Goal: Information Seeking & Learning: Learn about a topic

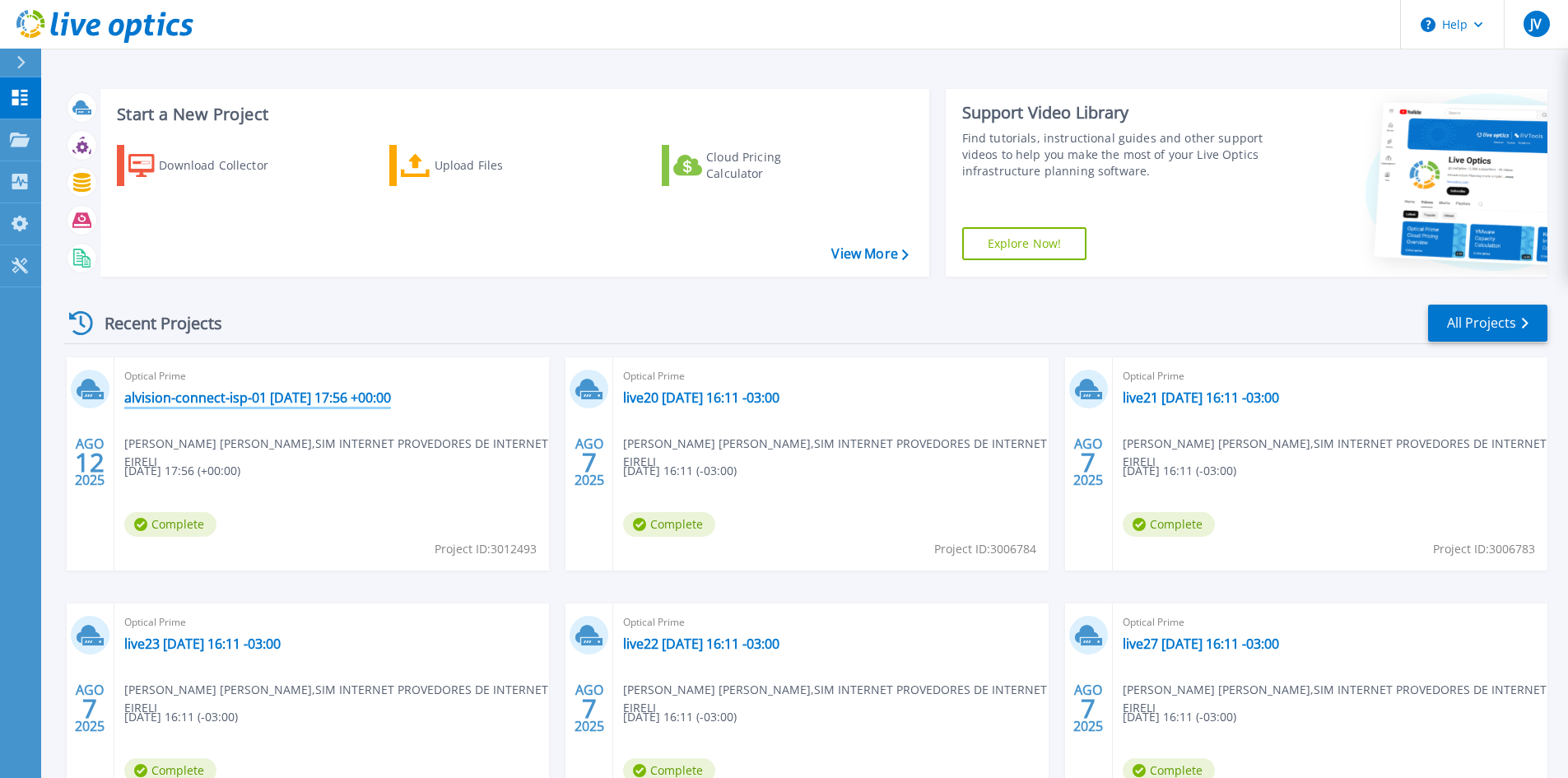
click at [217, 401] on link "alvision-connect-isp-01 [DATE] 17:56 +00:00" at bounding box center [257, 398] width 266 height 17
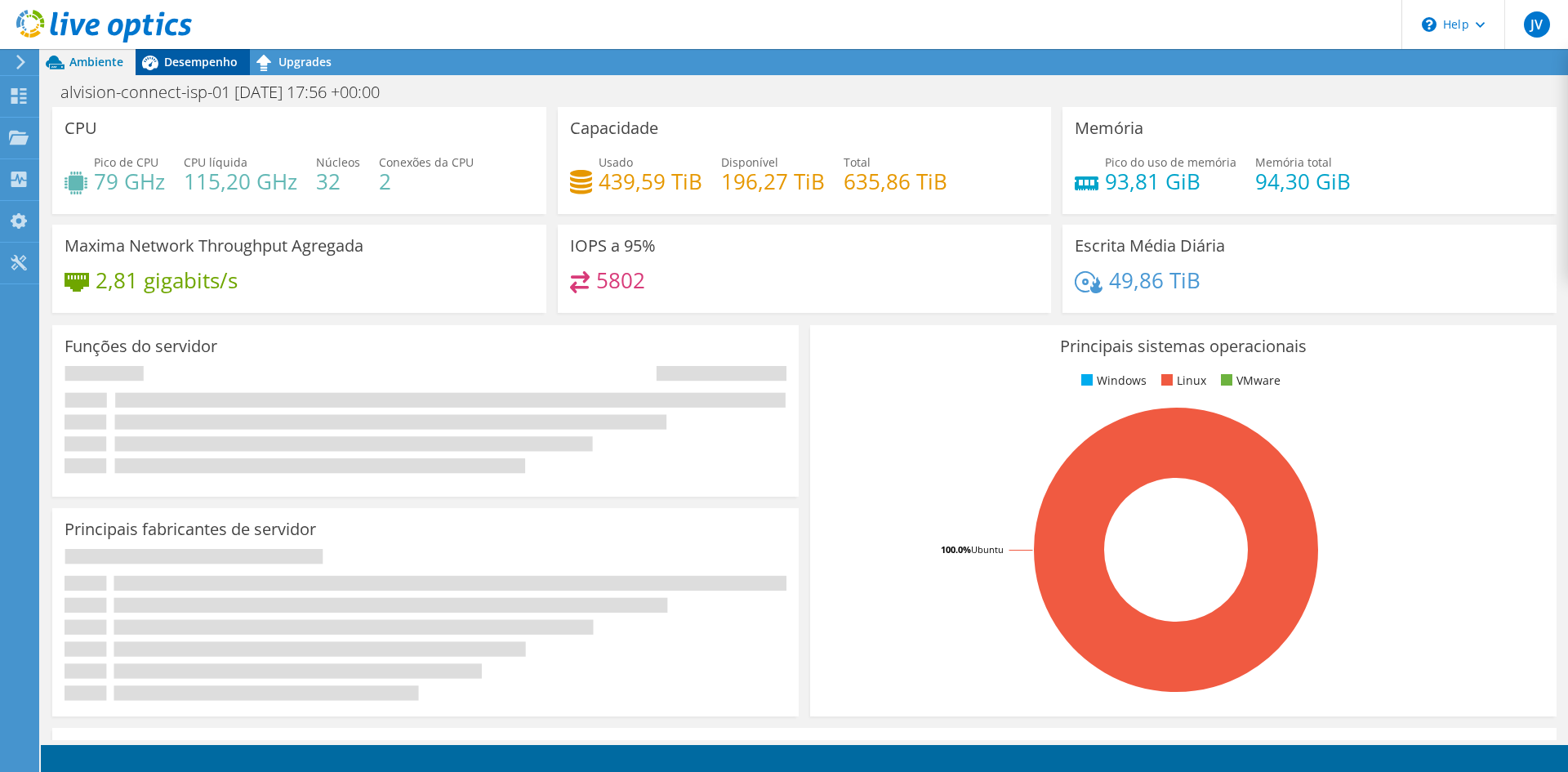
click at [204, 58] on span "Desempenho" at bounding box center [200, 61] width 73 height 16
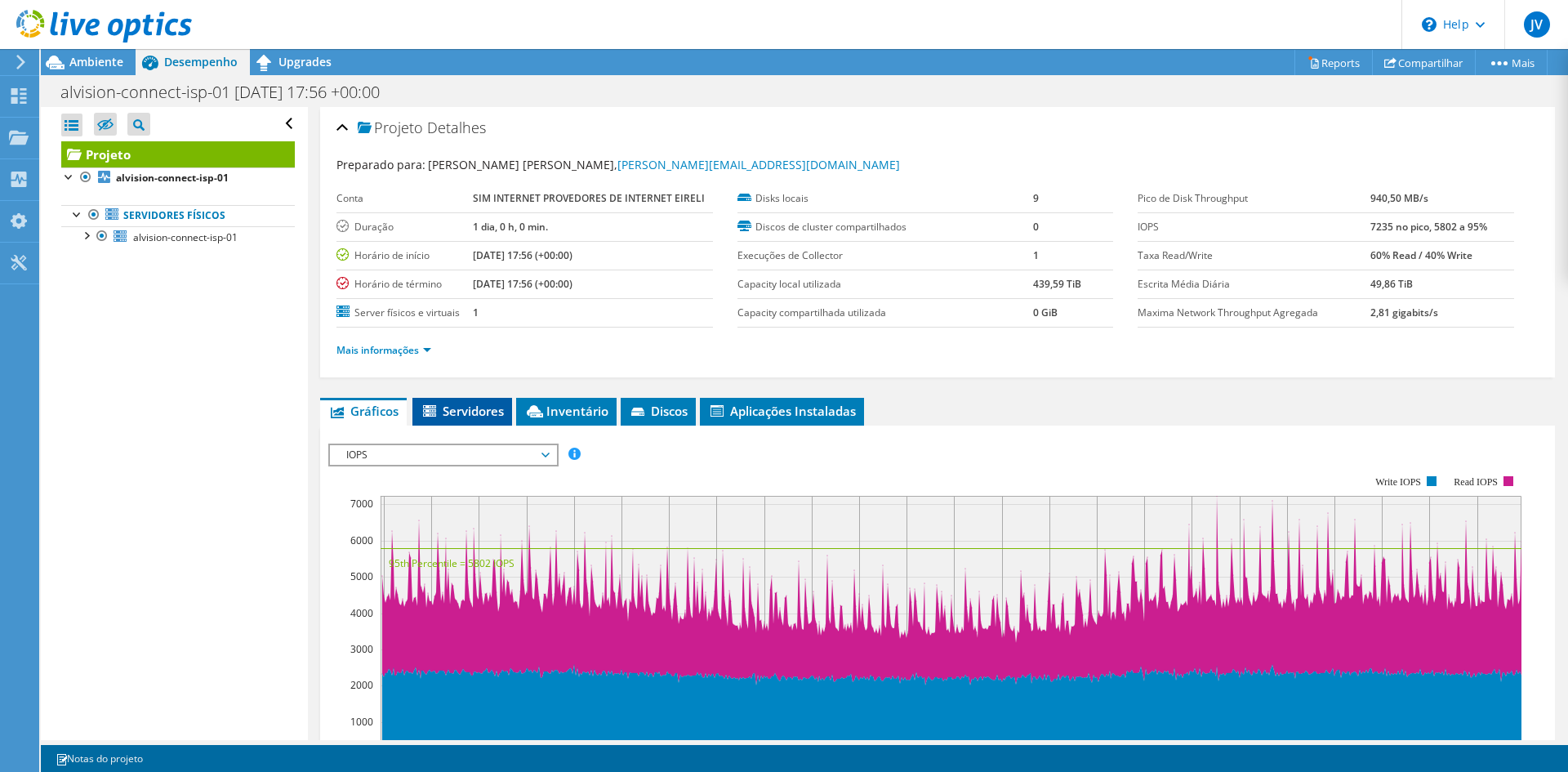
scroll to position [82, 0]
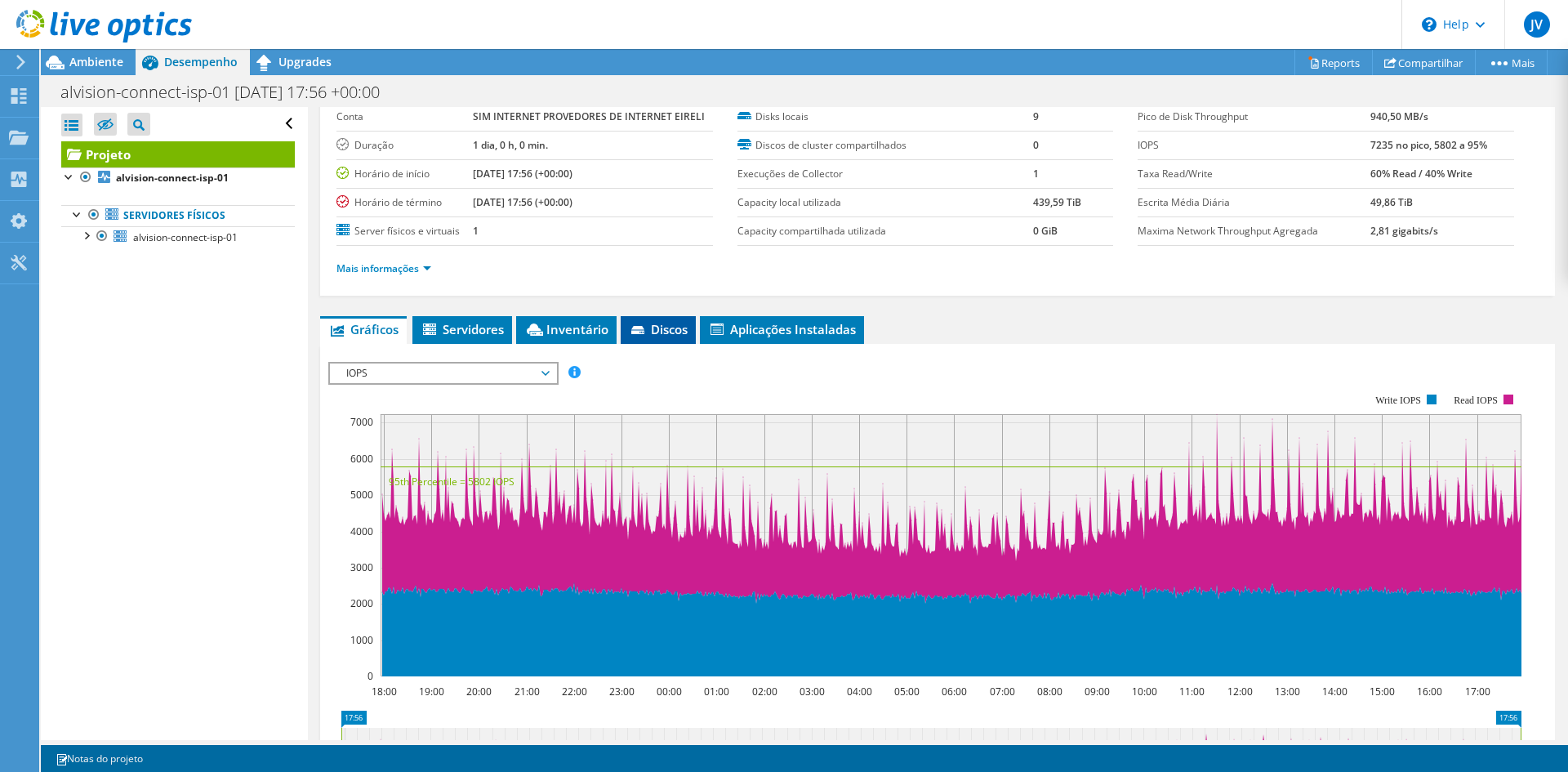
click at [681, 325] on span "Discos" at bounding box center [657, 330] width 58 height 16
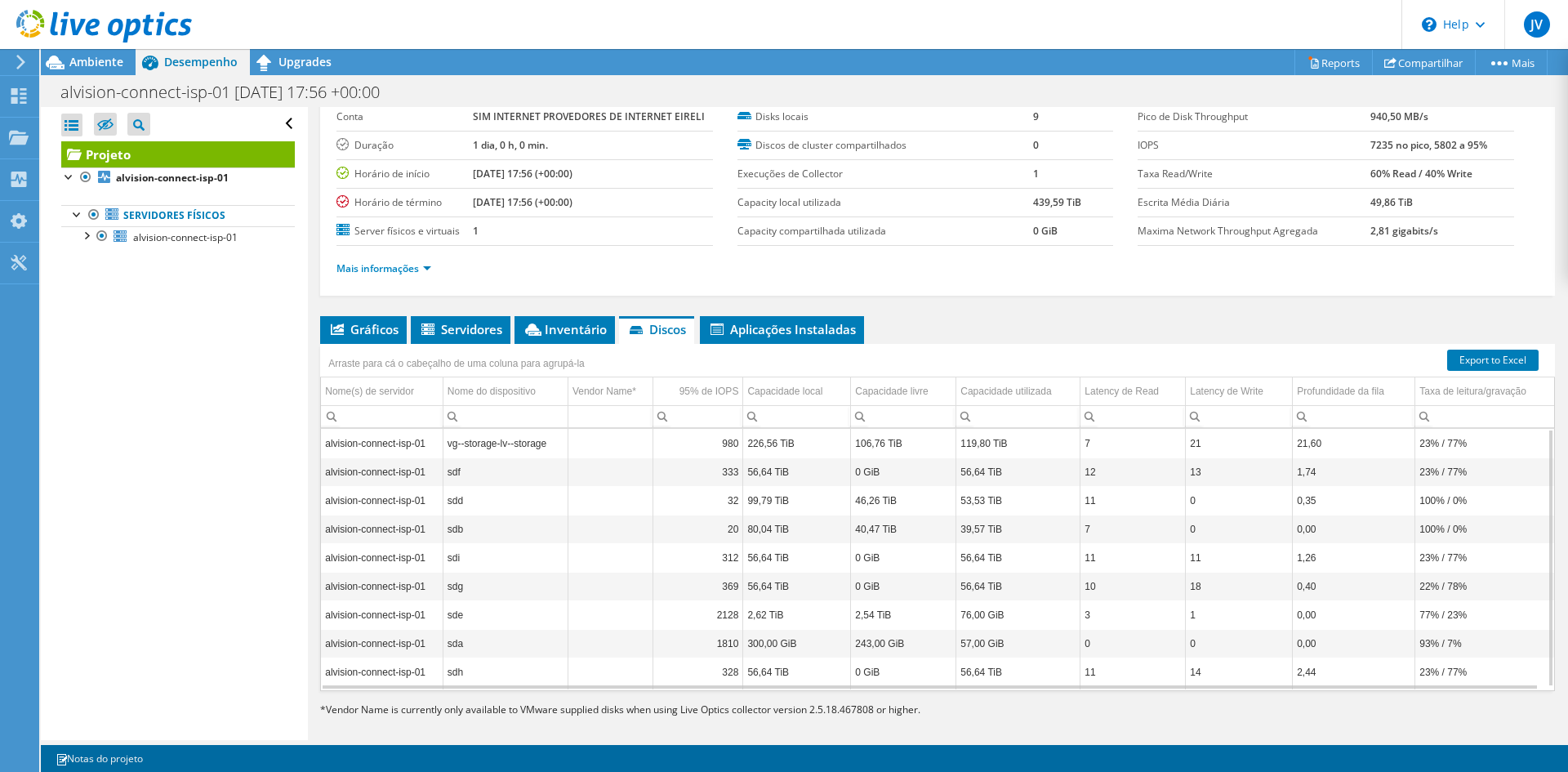
scroll to position [0, 0]
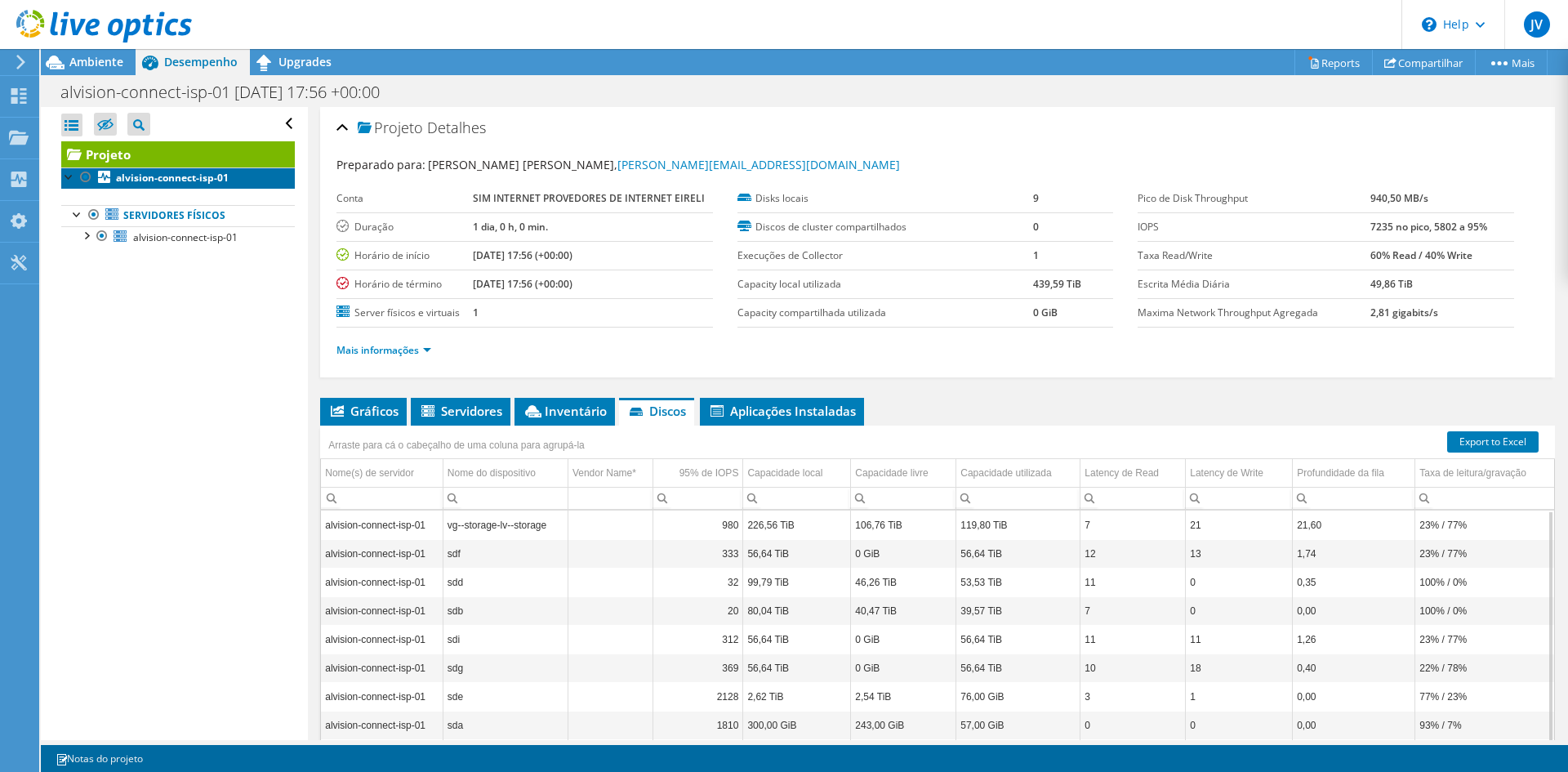
click at [113, 177] on link "alvision-connect-isp-01" at bounding box center [178, 178] width 234 height 21
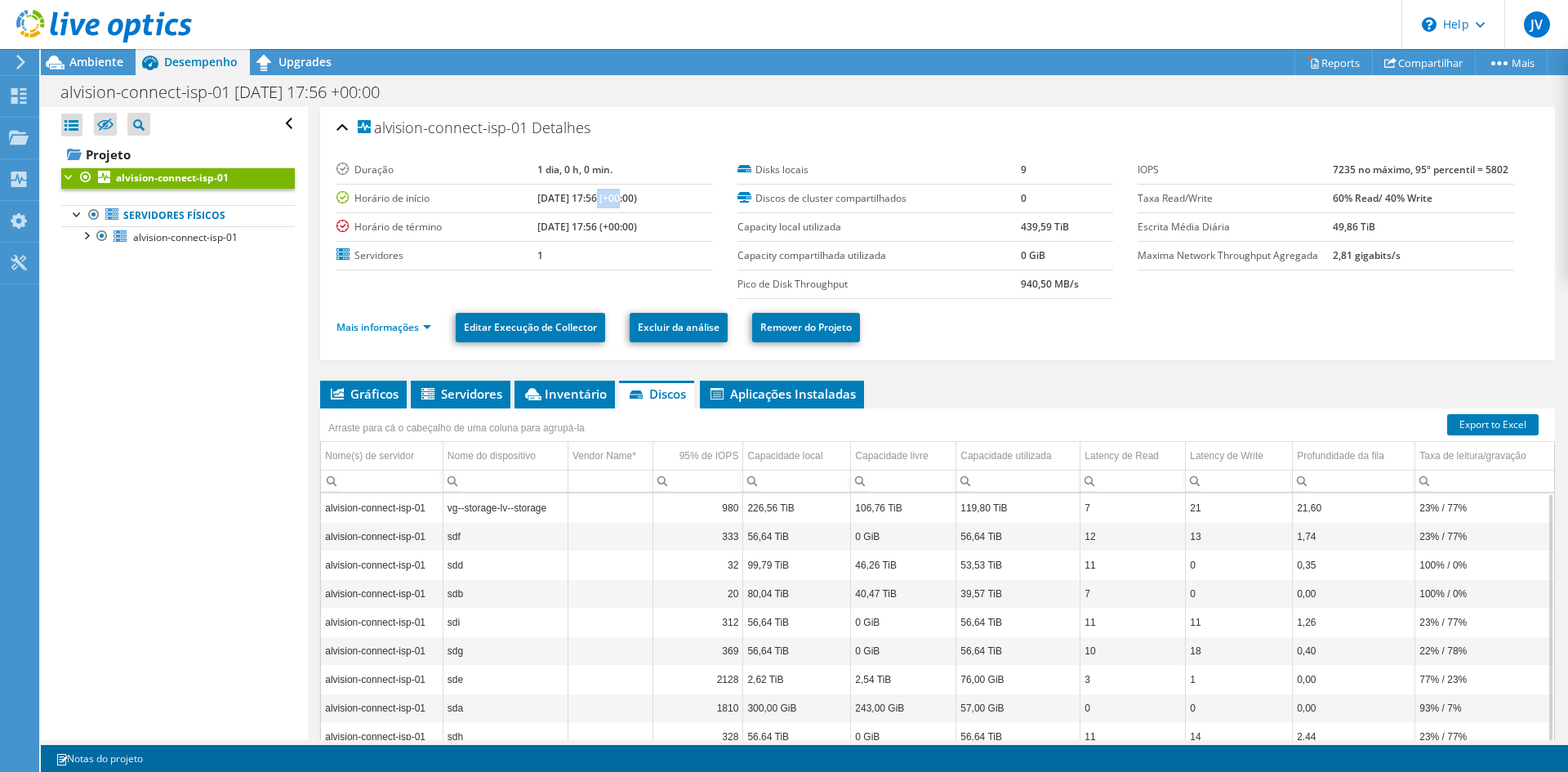
drag, startPoint x: 576, startPoint y: 199, endPoint x: 597, endPoint y: 199, distance: 21.0
click at [597, 199] on b "[DATE] 17:56 (+00:00)" at bounding box center [586, 198] width 100 height 14
drag, startPoint x: 575, startPoint y: 225, endPoint x: 598, endPoint y: 226, distance: 23.0
click at [598, 226] on b "[DATE] 17:56 (+00:00)" at bounding box center [586, 227] width 100 height 14
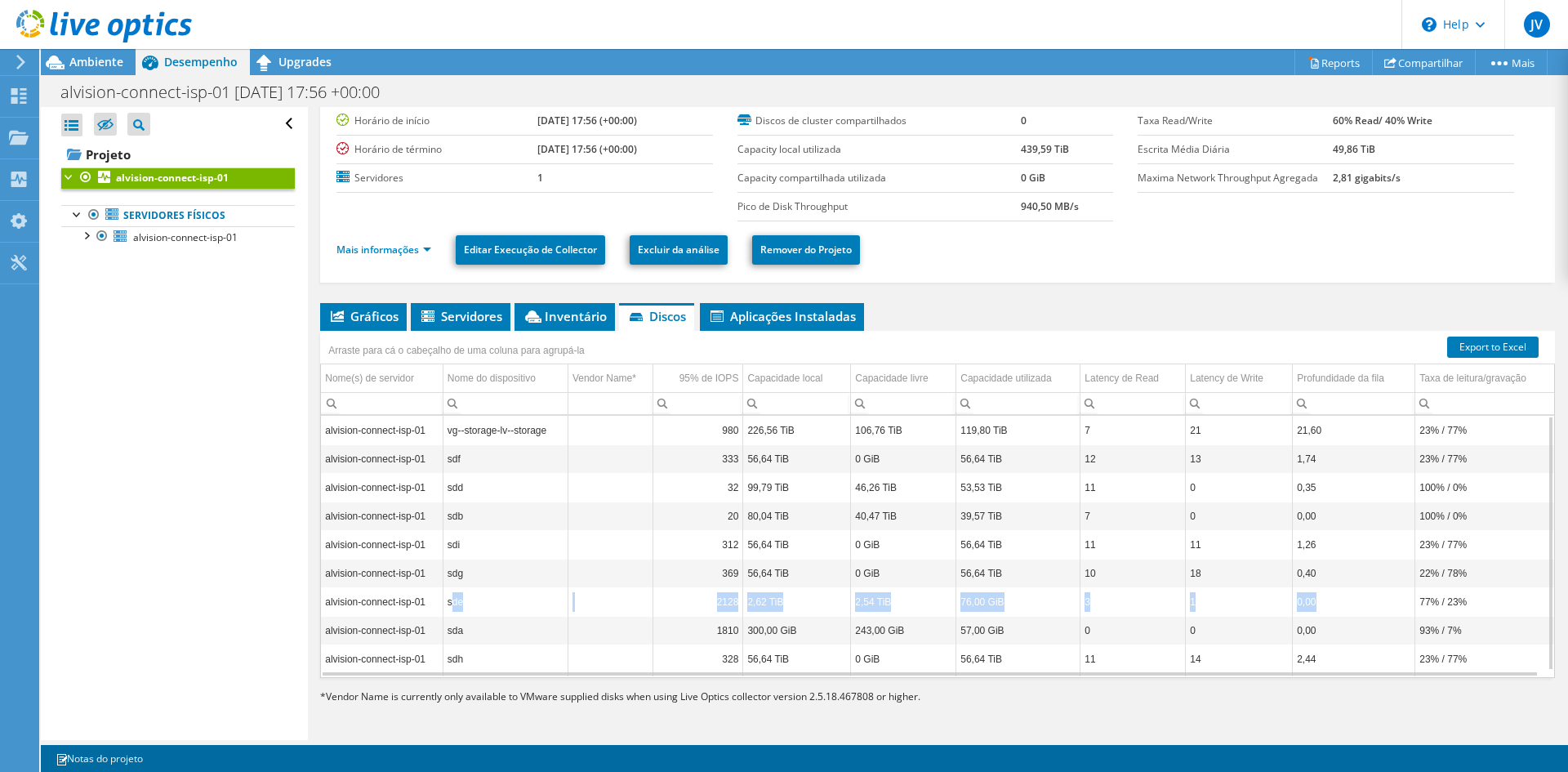
drag, startPoint x: 450, startPoint y: 605, endPoint x: 1417, endPoint y: 603, distance: 967.0
click at [1413, 606] on tr "alvision-connect-isp-01 sde 2128 2,62 TiB 2,54 TiB 76,00 GiB 3 1 0,00 77% / 23%" at bounding box center [937, 601] width 1233 height 29
click at [1421, 600] on td "77% / 23%" at bounding box center [1484, 601] width 139 height 29
drag, startPoint x: 959, startPoint y: 605, endPoint x: 1001, endPoint y: 601, distance: 42.2
click at [1001, 601] on td "76,00 GiB" at bounding box center [1018, 601] width 124 height 29
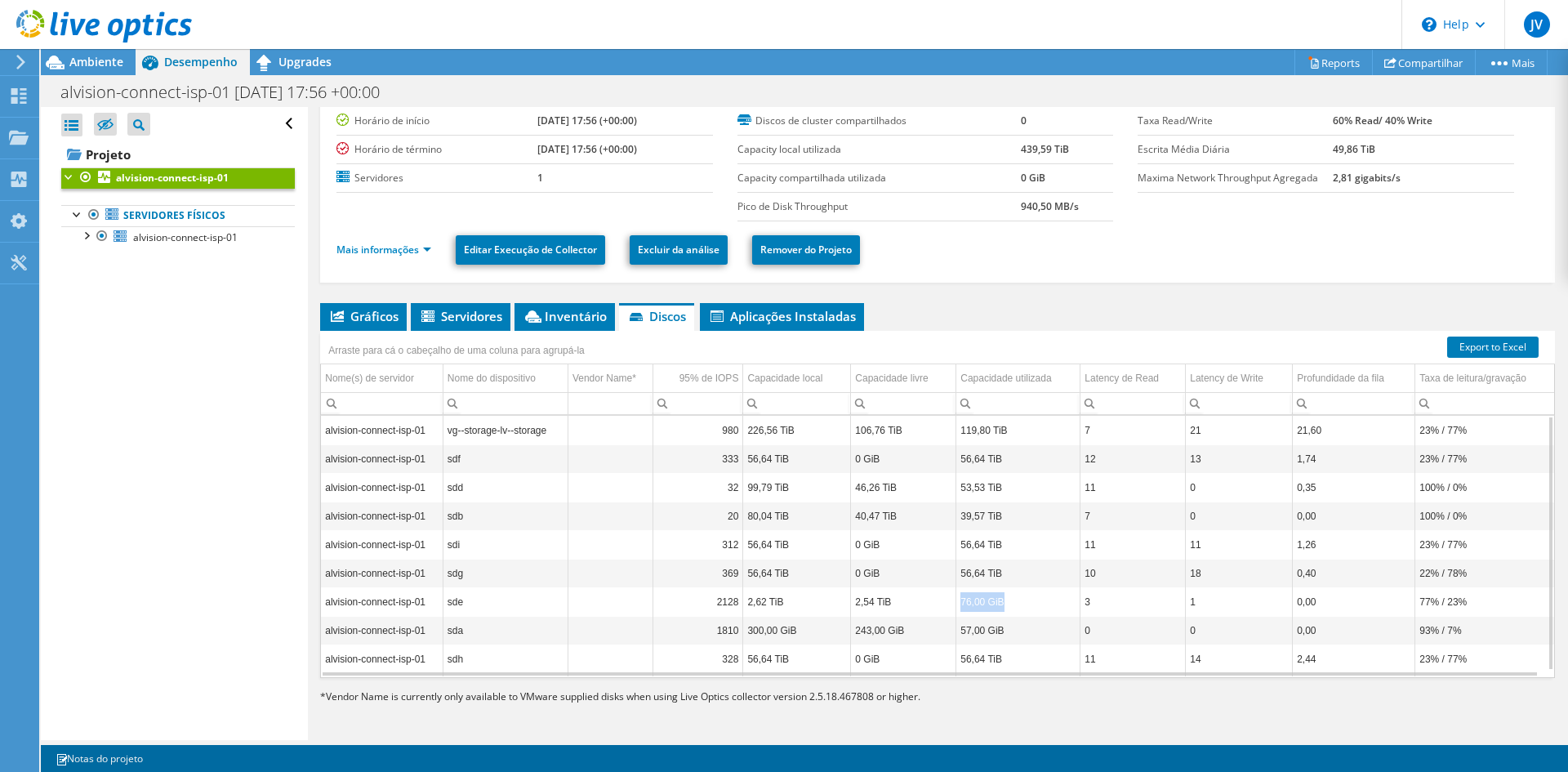
click at [956, 603] on td "76,00 GiB" at bounding box center [1018, 601] width 124 height 29
drag, startPoint x: 1440, startPoint y: 602, endPoint x: 1464, endPoint y: 606, distance: 24.3
click at [1464, 606] on td "77% / 23%" at bounding box center [1484, 601] width 139 height 29
click at [1445, 661] on td "23% / 77%" at bounding box center [1484, 658] width 139 height 29
click at [1419, 602] on td "77% / 23%" at bounding box center [1484, 601] width 139 height 29
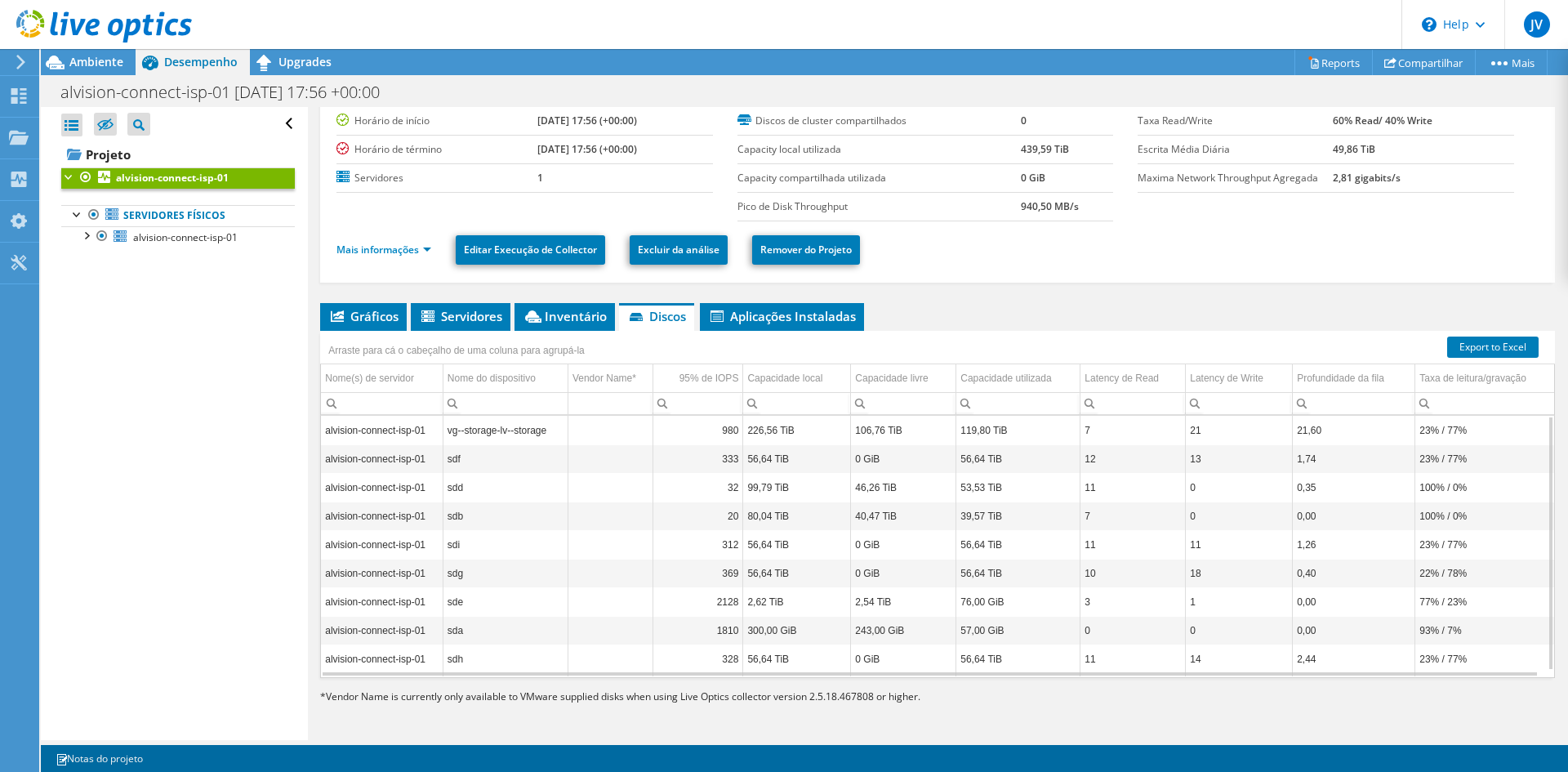
click at [1445, 660] on td "23% / 77%" at bounding box center [1484, 658] width 139 height 29
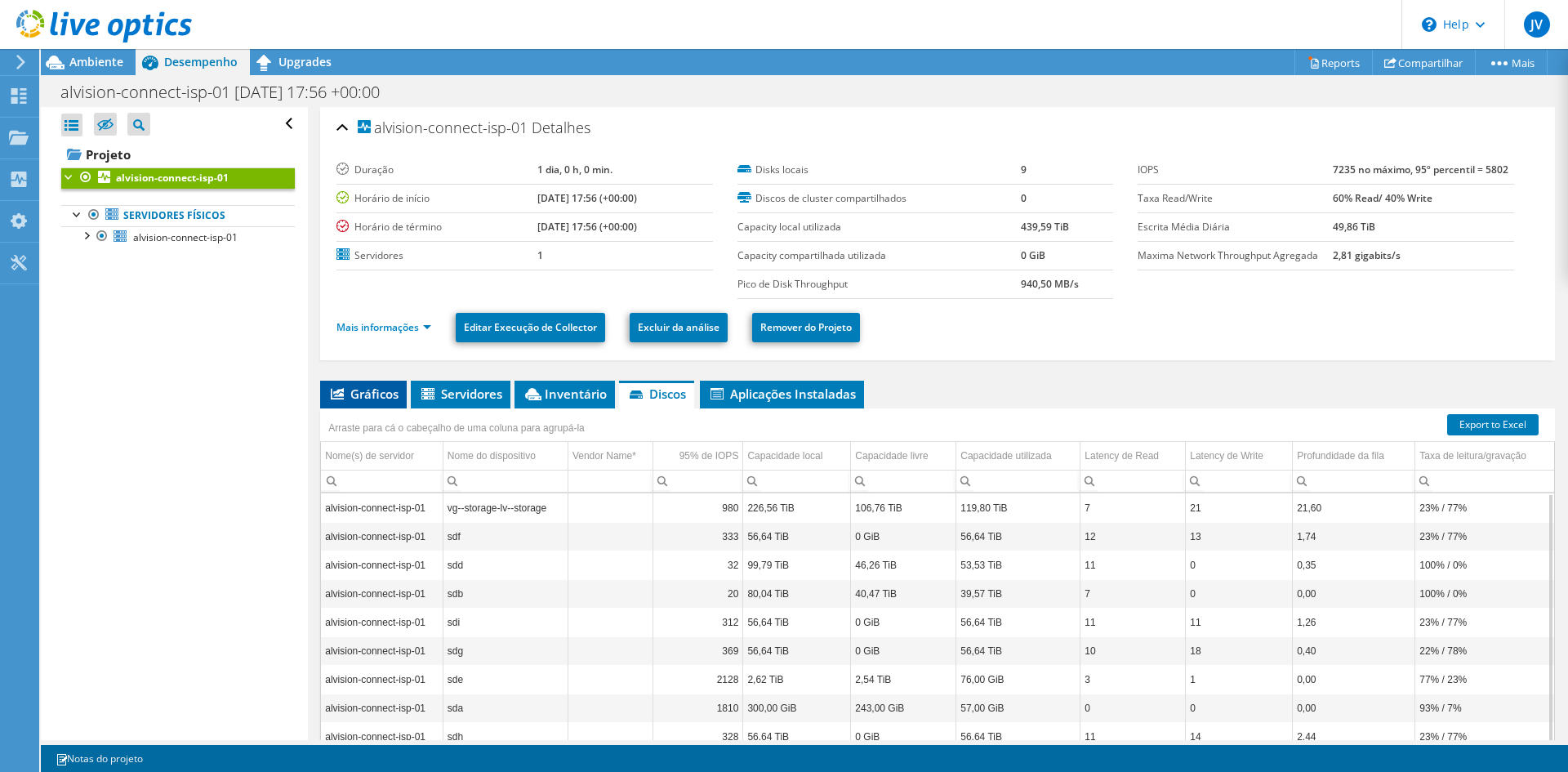
click at [372, 396] on span "Gráficos" at bounding box center [363, 394] width 70 height 16
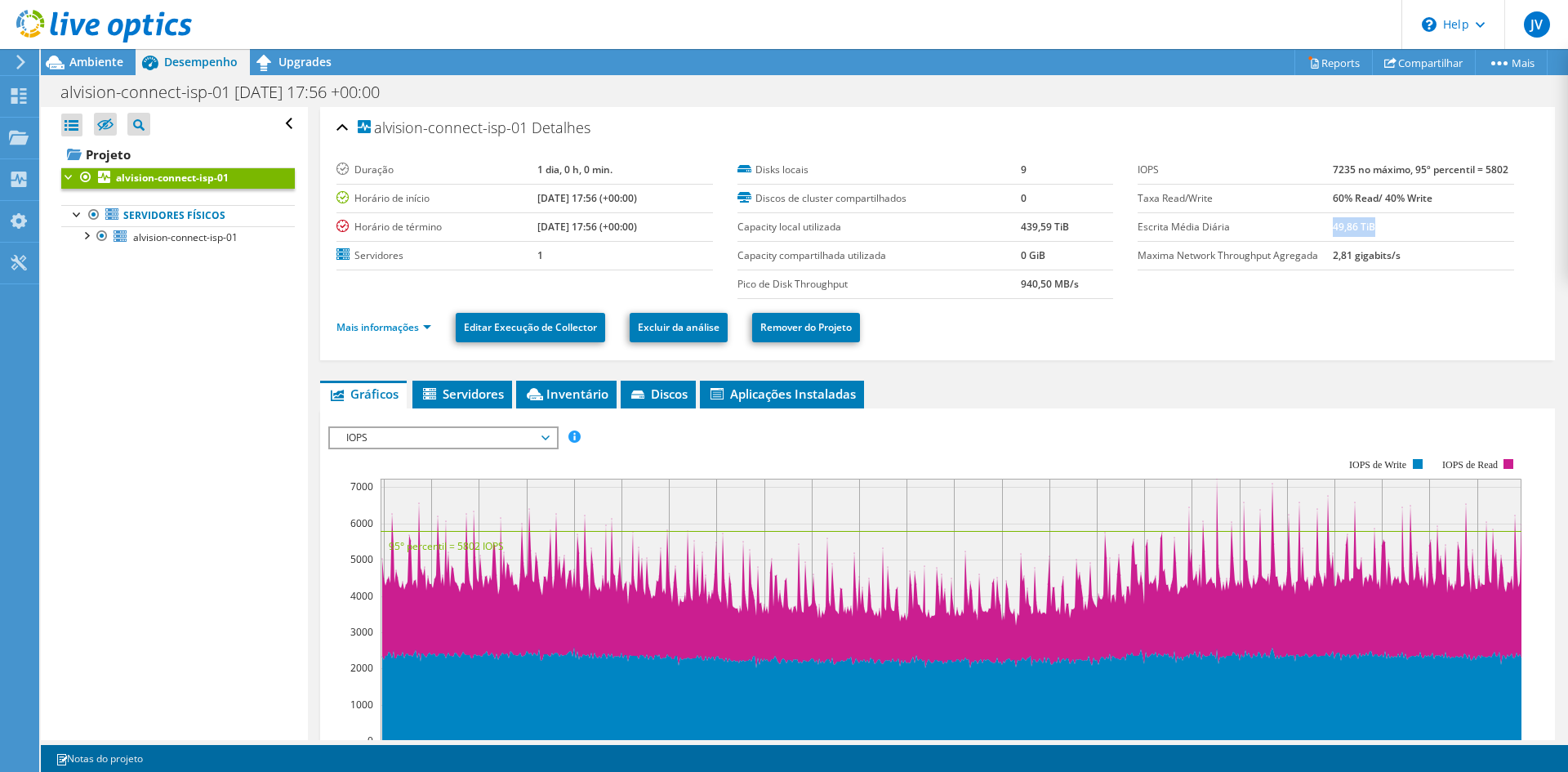
drag, startPoint x: 1323, startPoint y: 227, endPoint x: 1374, endPoint y: 228, distance: 51.0
click at [1374, 228] on td "49,86 TiB" at bounding box center [1423, 227] width 181 height 29
drag, startPoint x: 1010, startPoint y: 282, endPoint x: 1041, endPoint y: 276, distance: 31.6
click at [1041, 276] on tr "Pico de Disk Throughput 940,50 MB/s" at bounding box center [925, 283] width 376 height 29
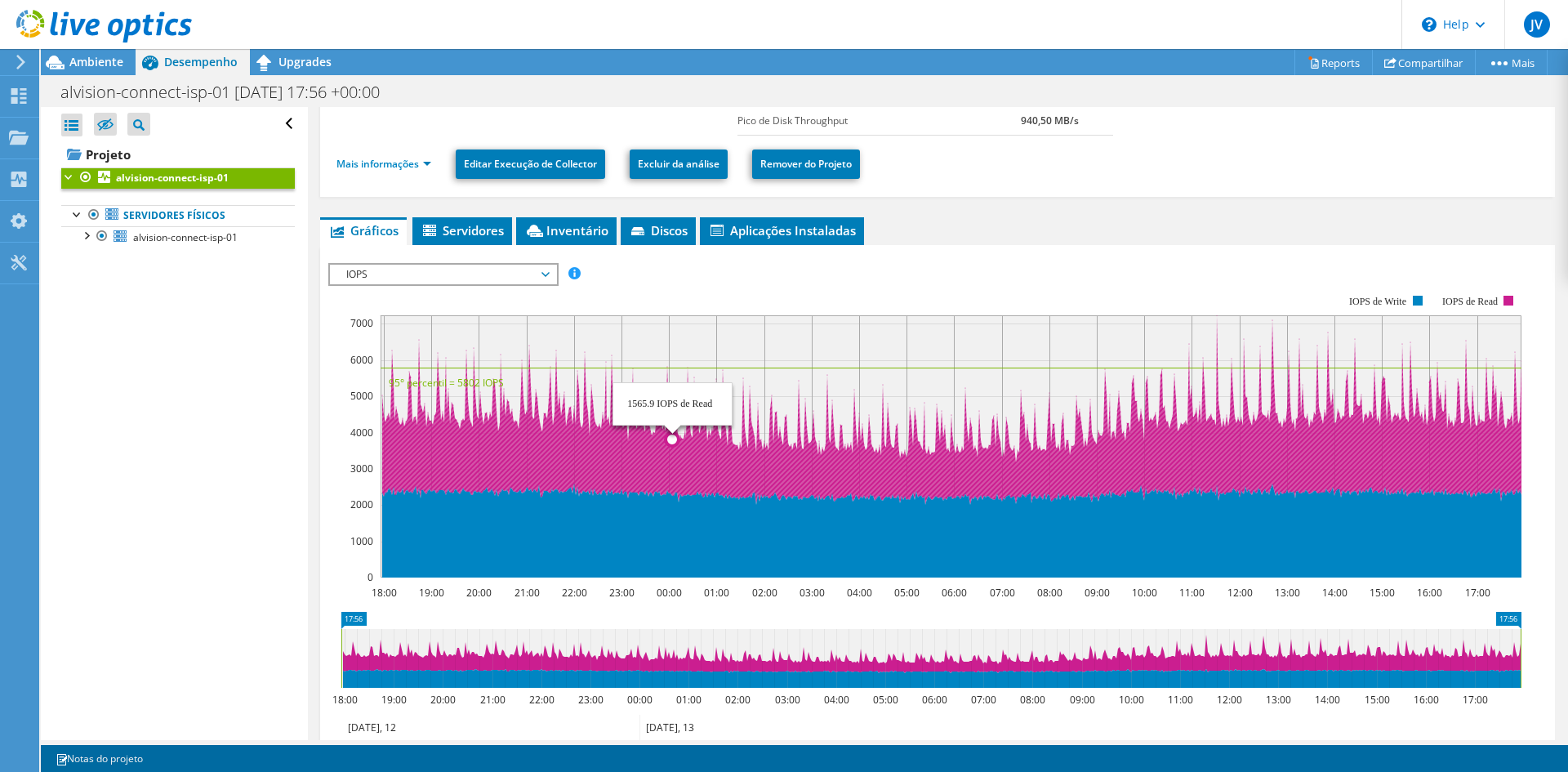
scroll to position [357, 0]
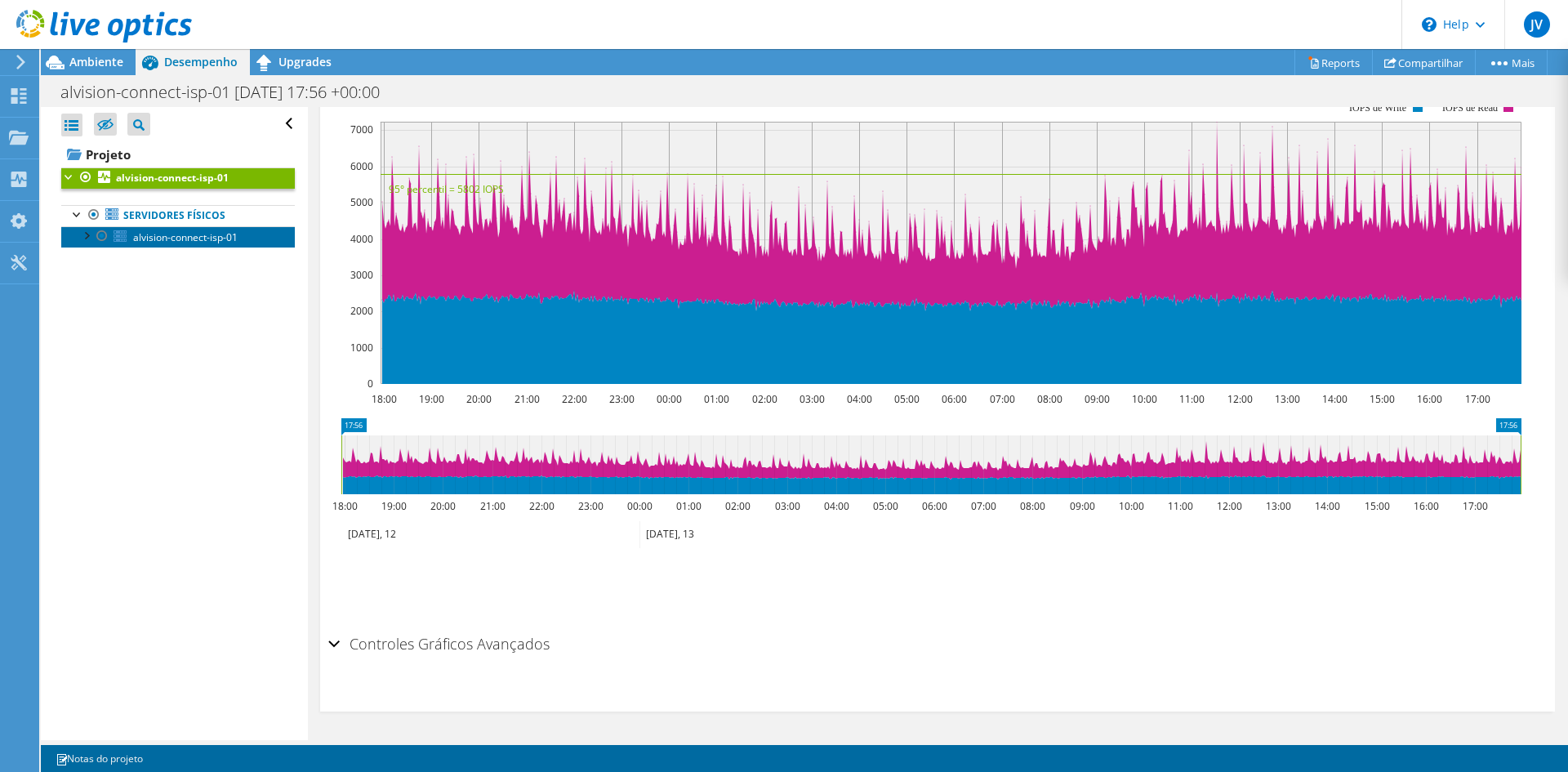
click at [219, 239] on span "alvision-connect-isp-01" at bounding box center [185, 237] width 105 height 14
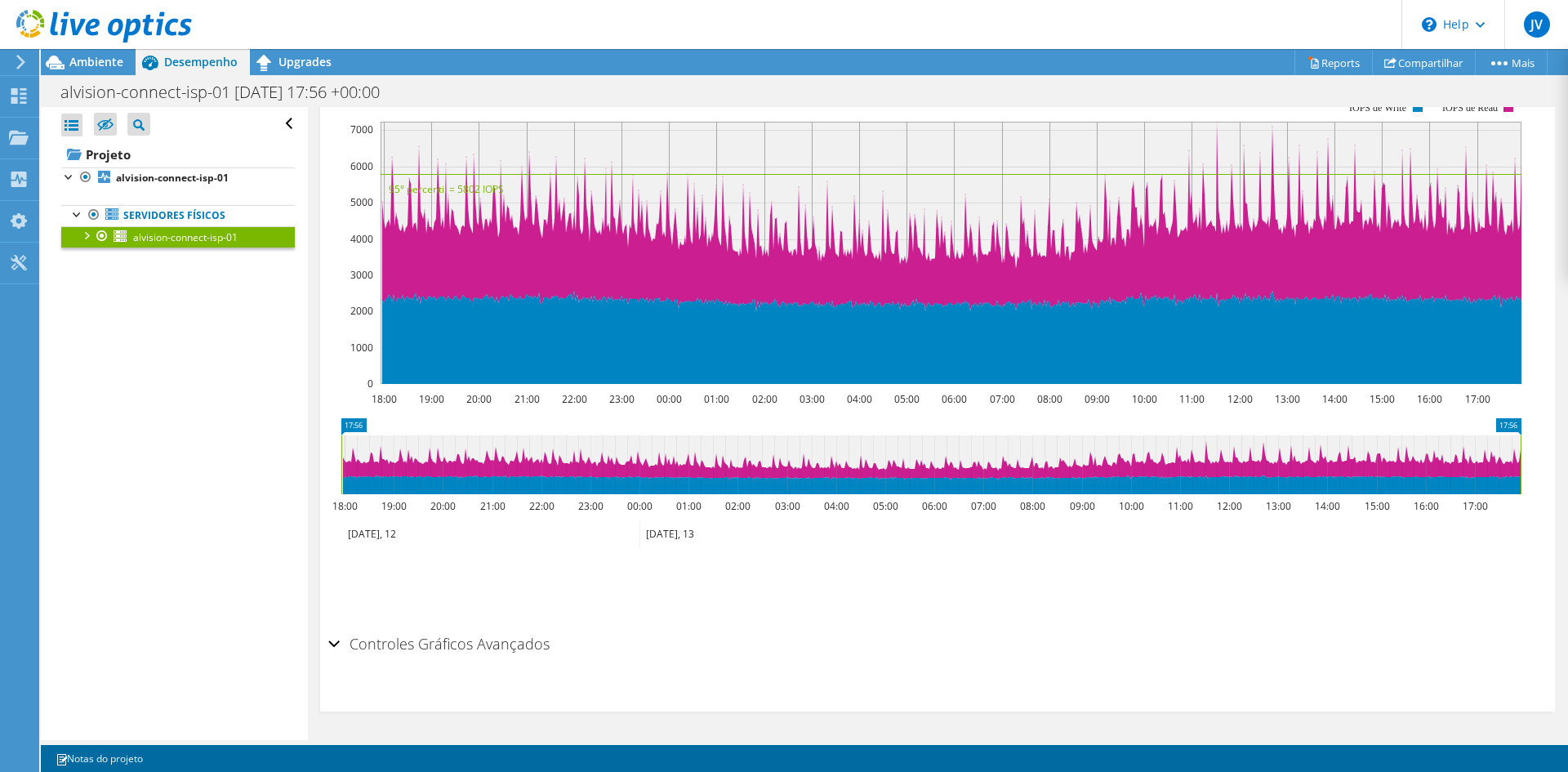
scroll to position [246, 0]
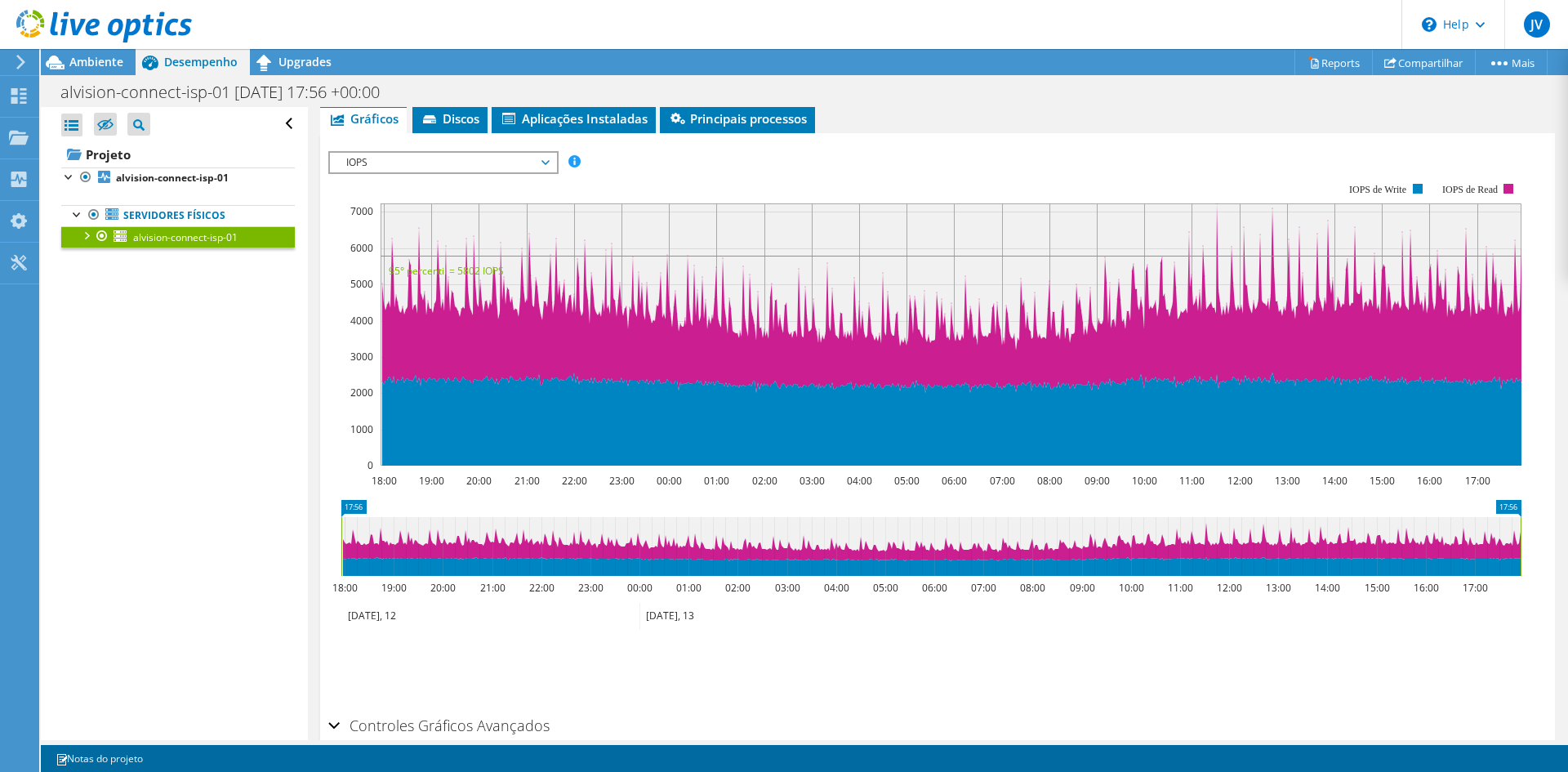
click at [398, 166] on span "IOPS" at bounding box center [442, 162] width 210 height 20
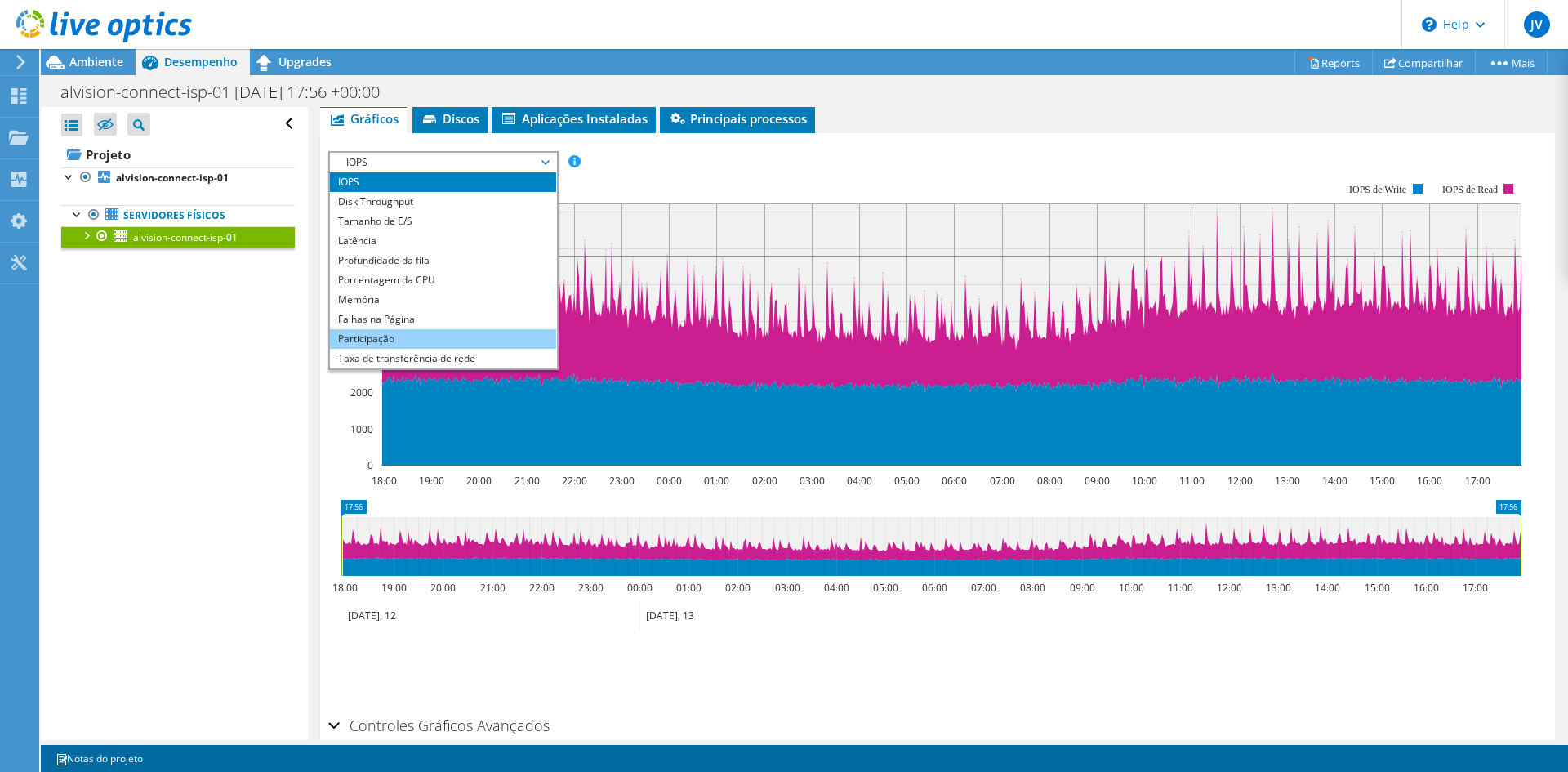
scroll to position [58, 0]
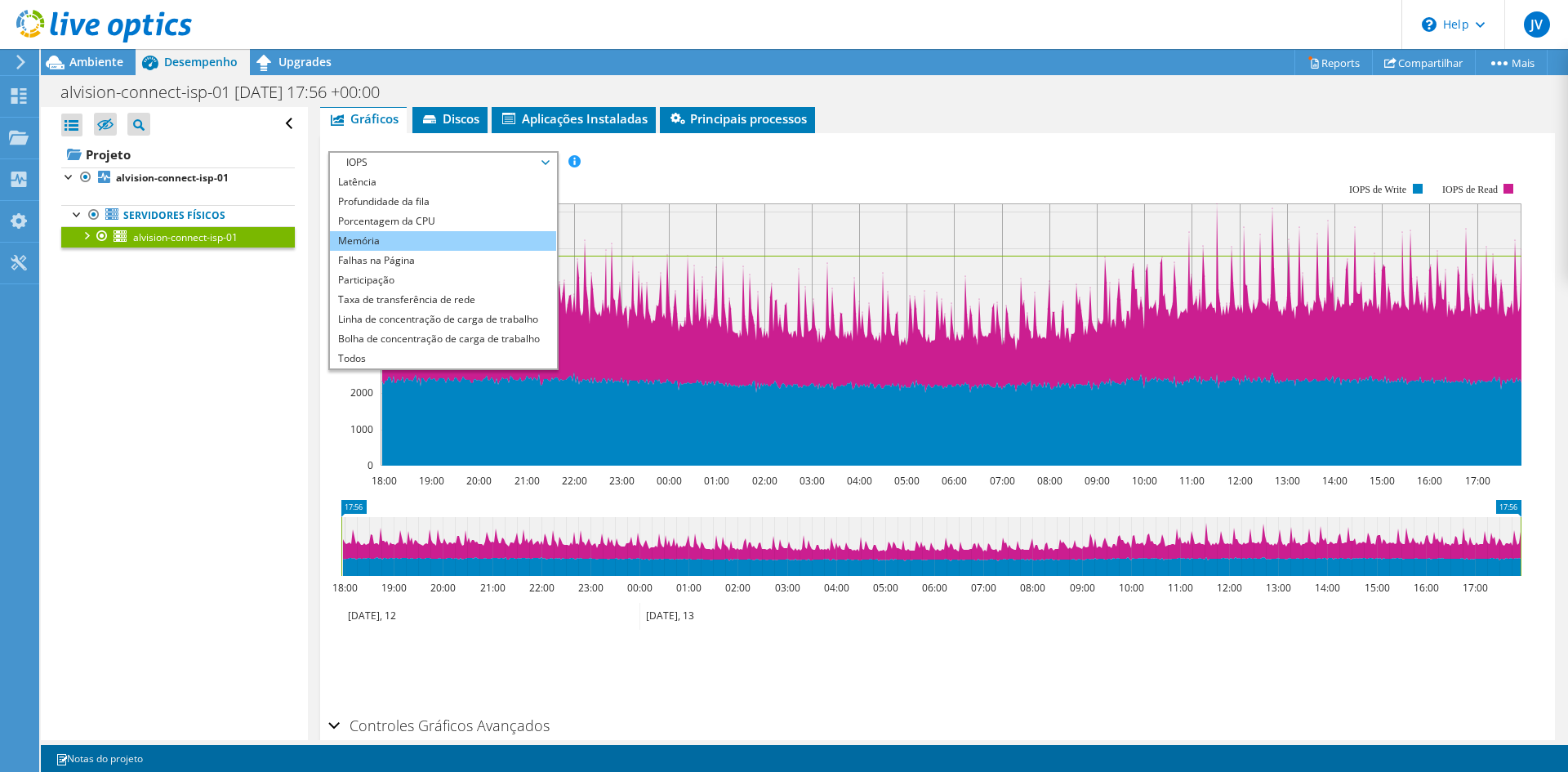
click at [427, 239] on li "Memória" at bounding box center [443, 241] width 226 height 20
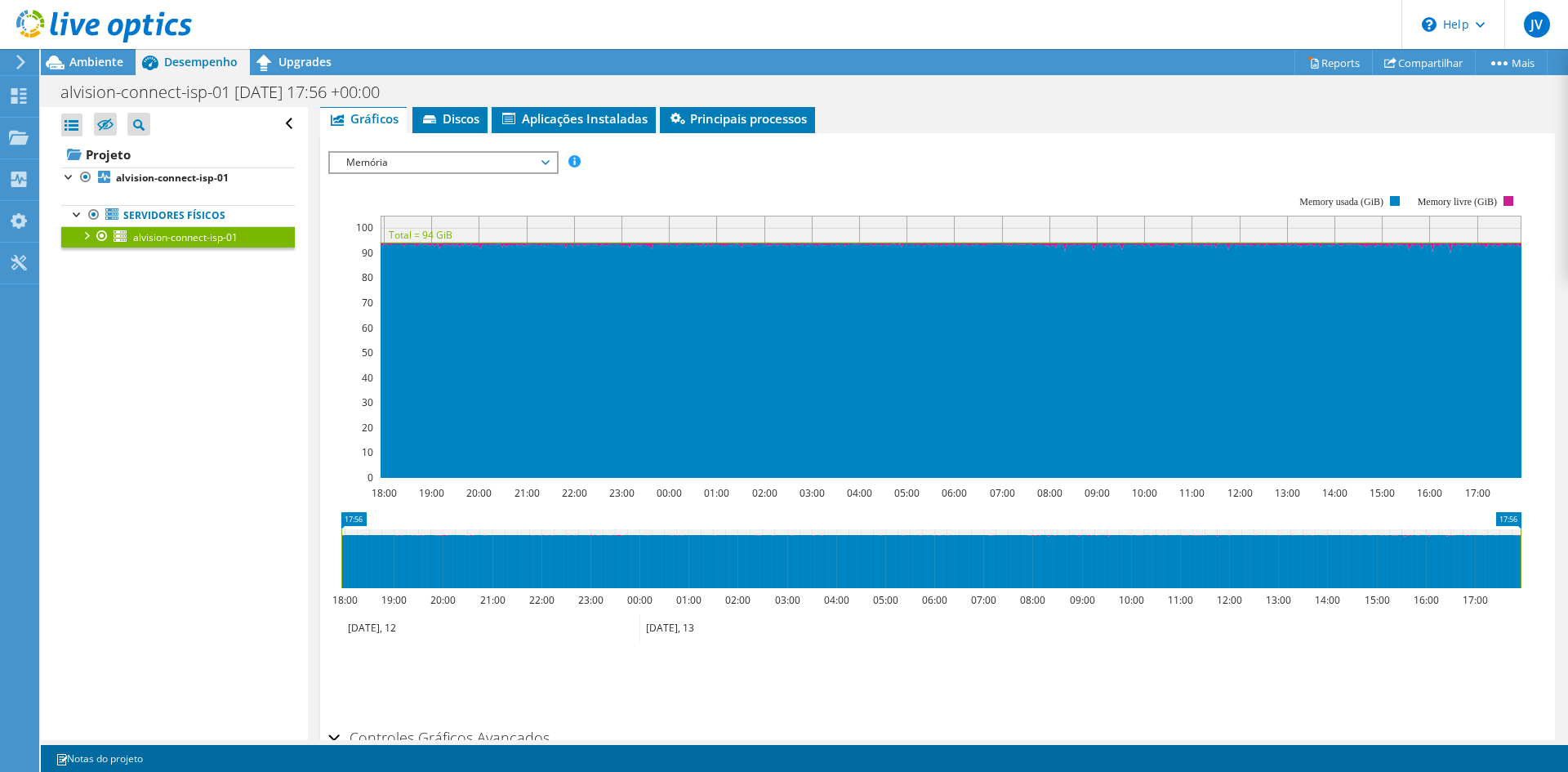
scroll to position [83, 0]
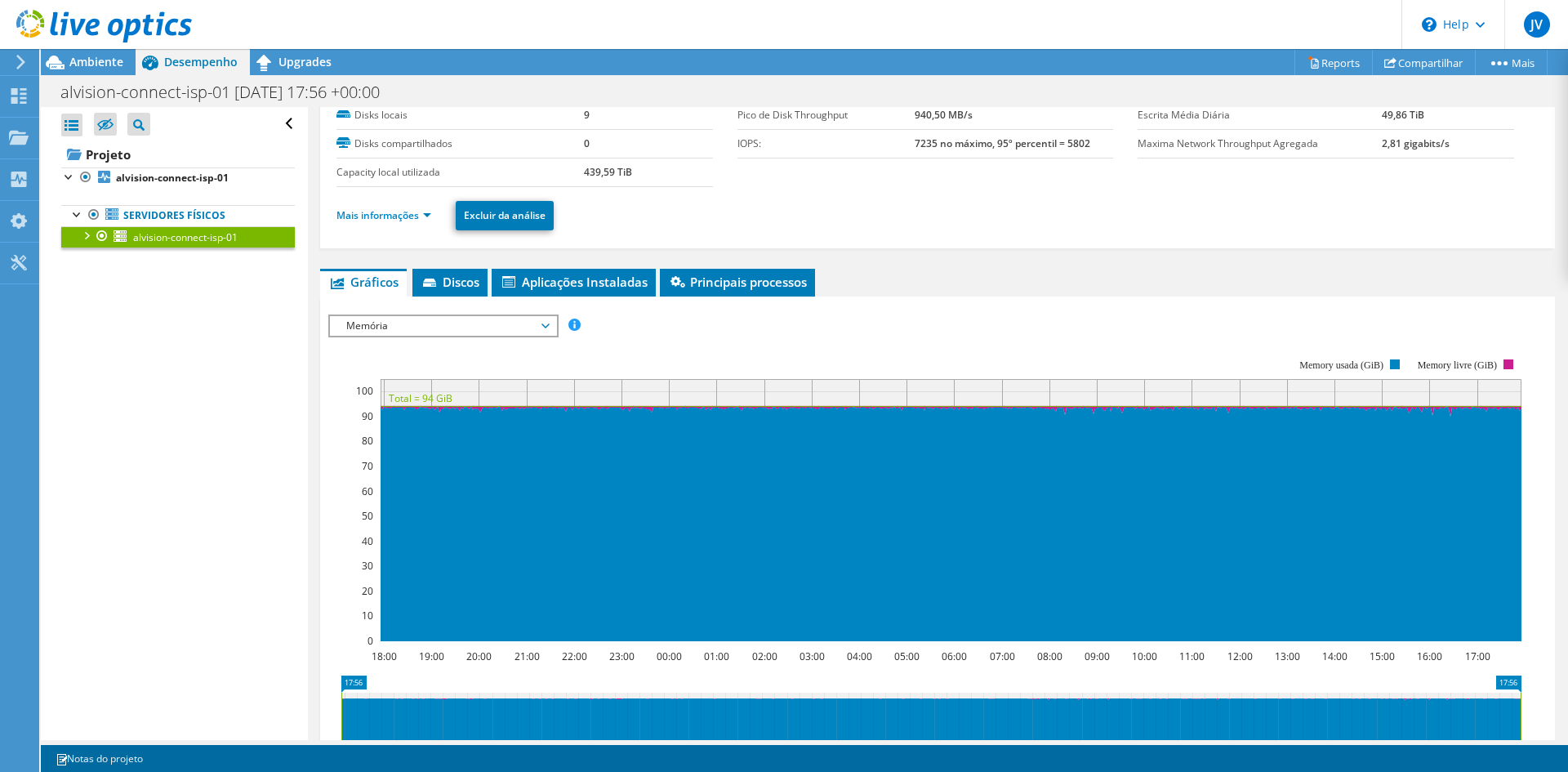
click at [447, 330] on span "Memória" at bounding box center [442, 326] width 210 height 20
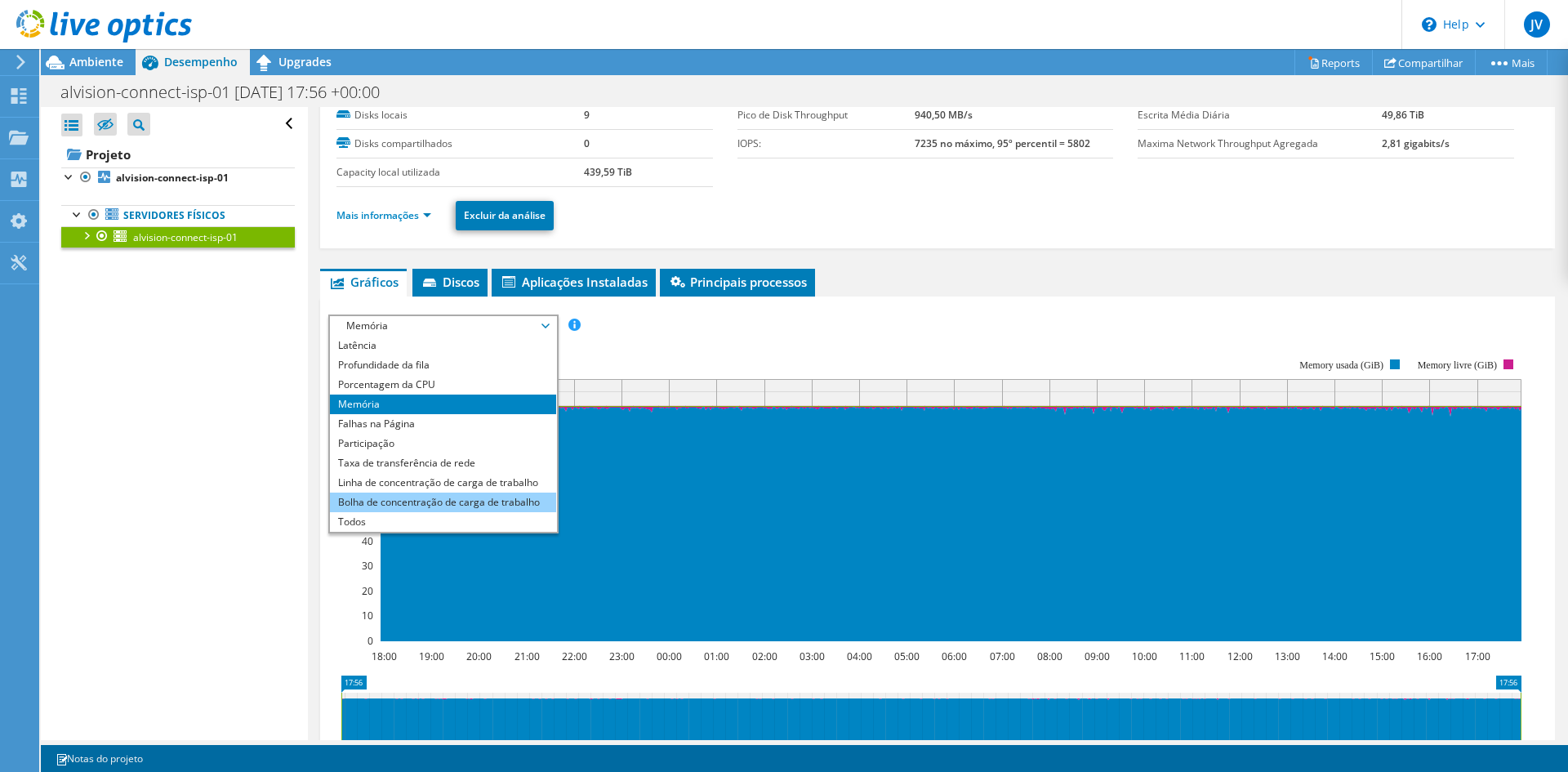
click at [395, 502] on li "Bolha de concentração de carga de trabalho" at bounding box center [443, 503] width 226 height 20
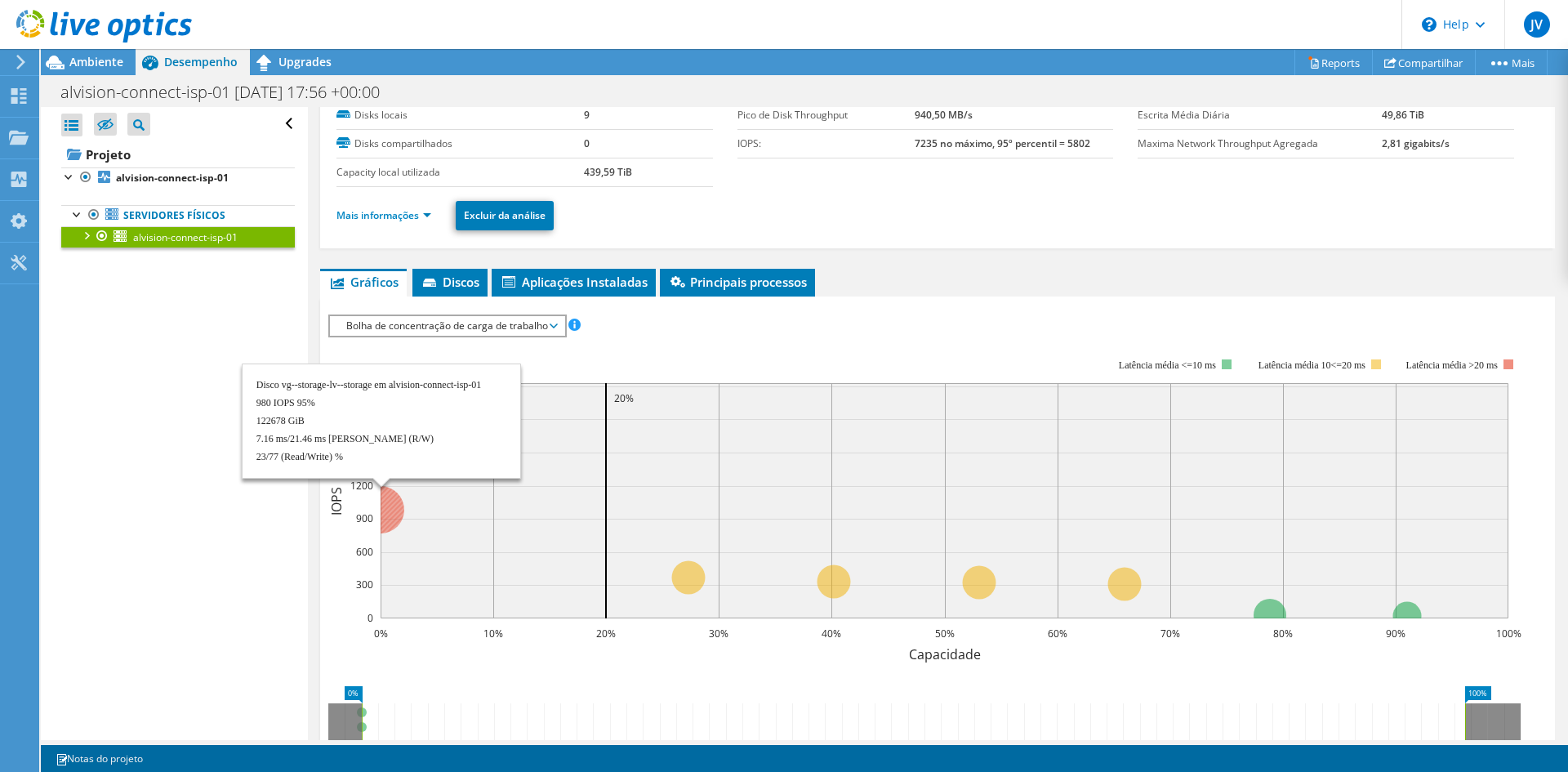
click at [621, 429] on rect at bounding box center [944, 501] width 1127 height 236
click at [562, 445] on rect at bounding box center [944, 501] width 1127 height 236
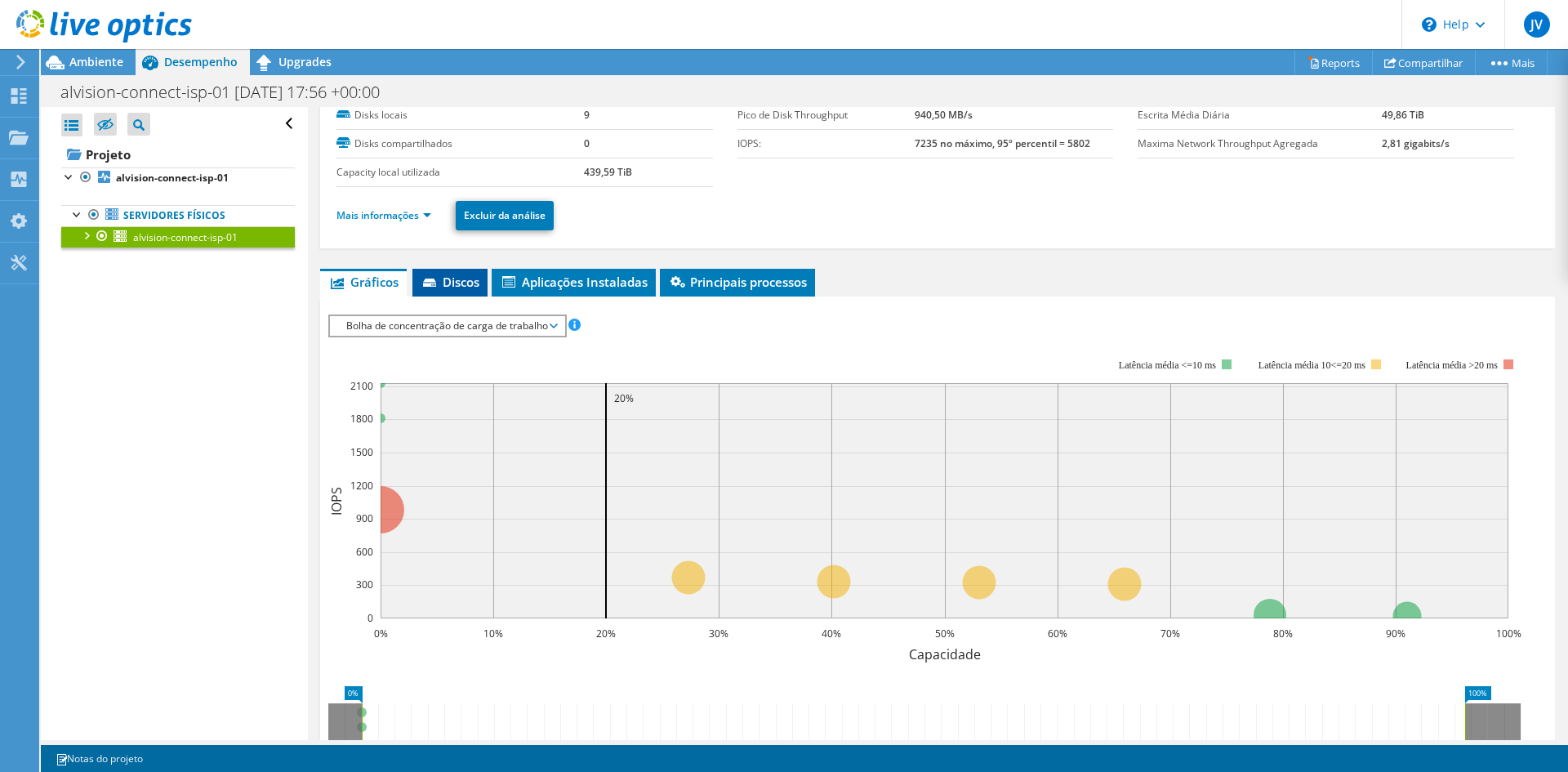
click at [465, 280] on span "Discos" at bounding box center [450, 282] width 58 height 16
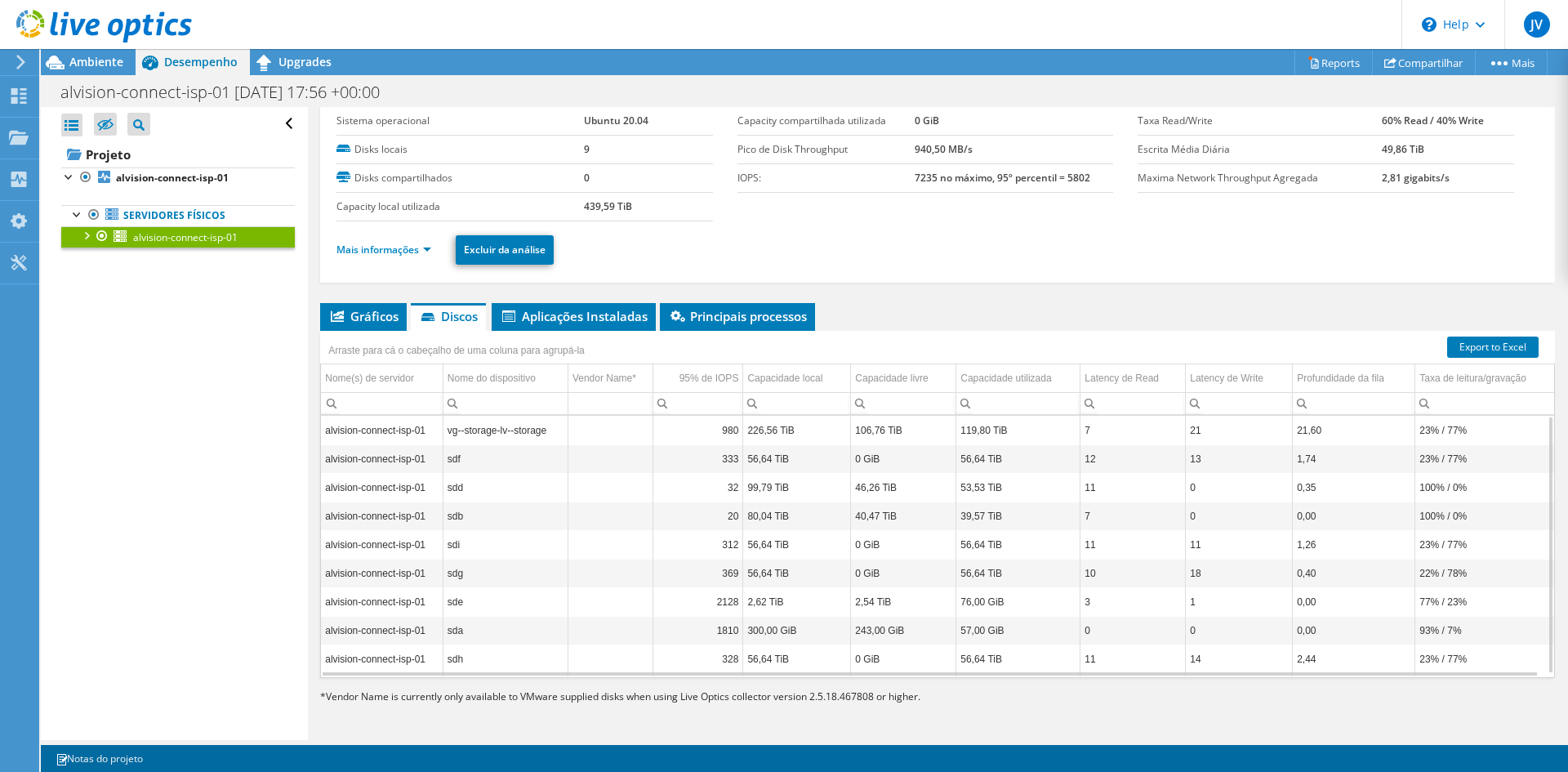
click at [768, 459] on td "56,64 TiB" at bounding box center [796, 458] width 108 height 29
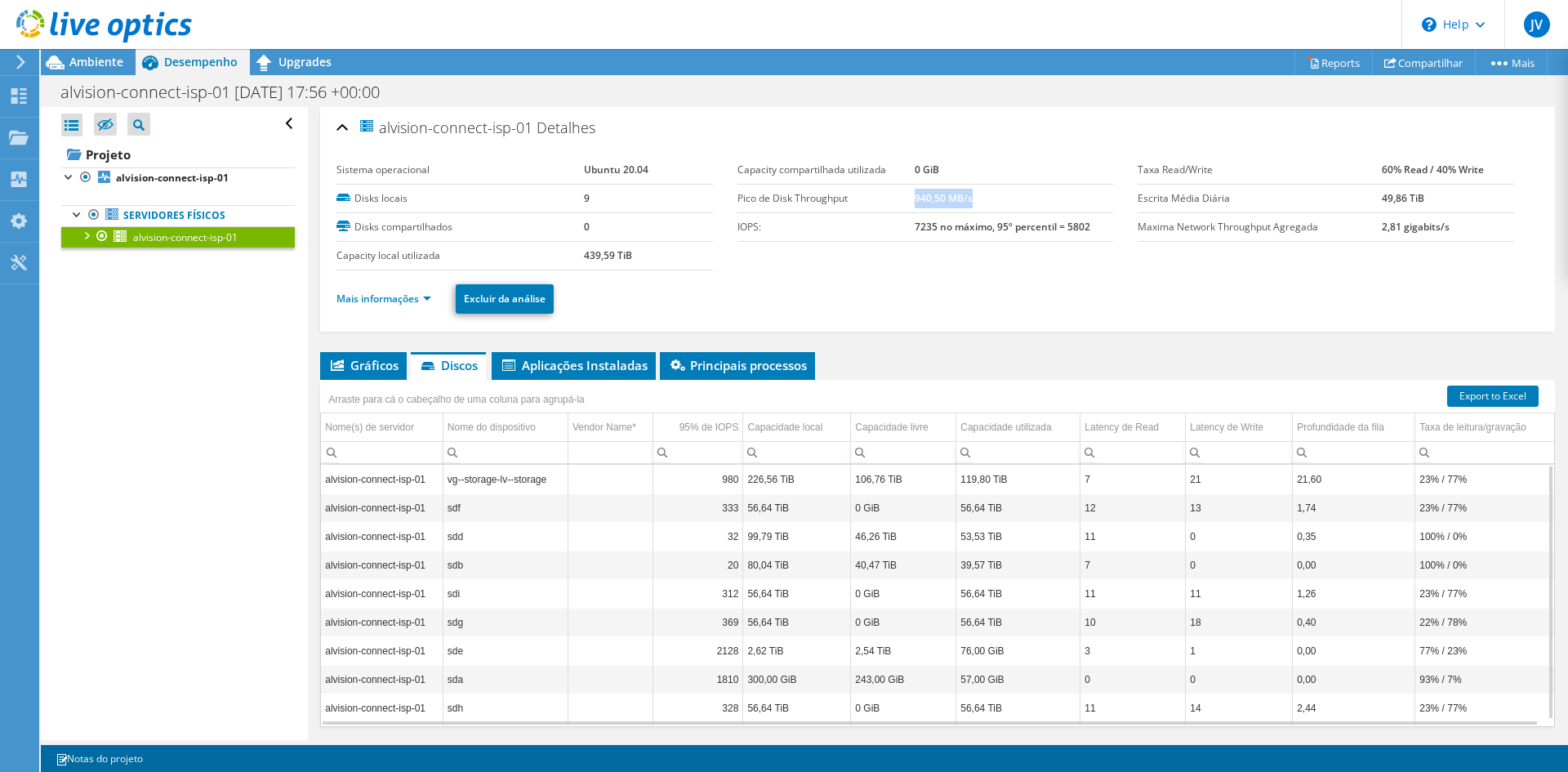
drag, startPoint x: 909, startPoint y: 201, endPoint x: 975, endPoint y: 204, distance: 66.1
click at [975, 204] on td "940,50 MB/s" at bounding box center [1013, 198] width 198 height 29
